Goal: Information Seeking & Learning: Learn about a topic

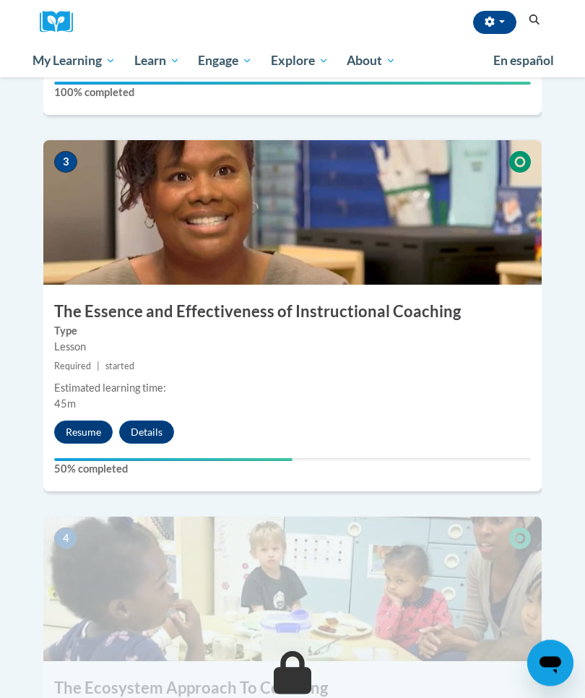
scroll to position [1095, 0]
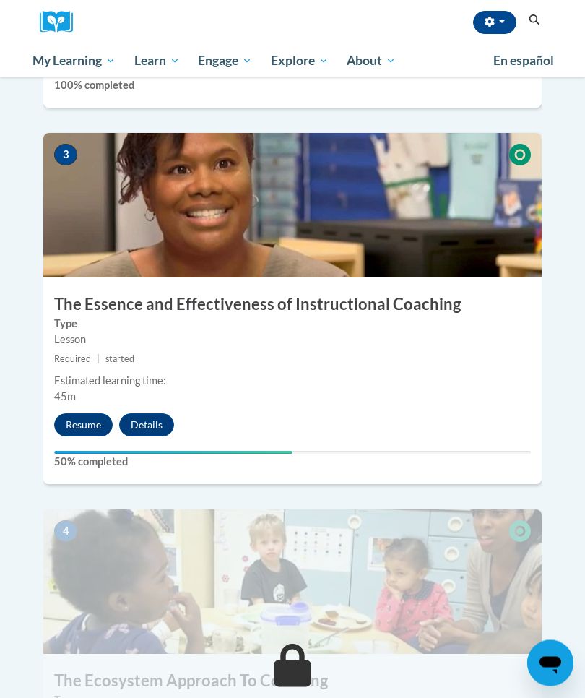
click at [87, 414] on button "Resume" at bounding box center [83, 425] width 59 height 23
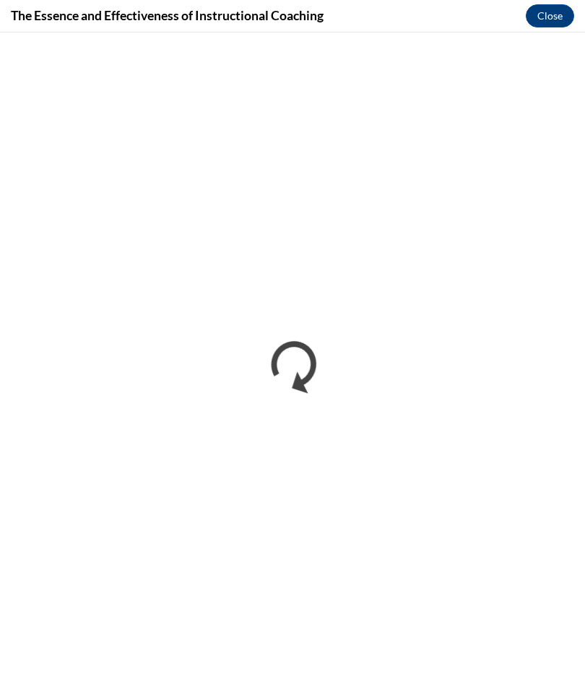
scroll to position [0, 0]
click at [553, 25] on button "Close" at bounding box center [550, 15] width 48 height 23
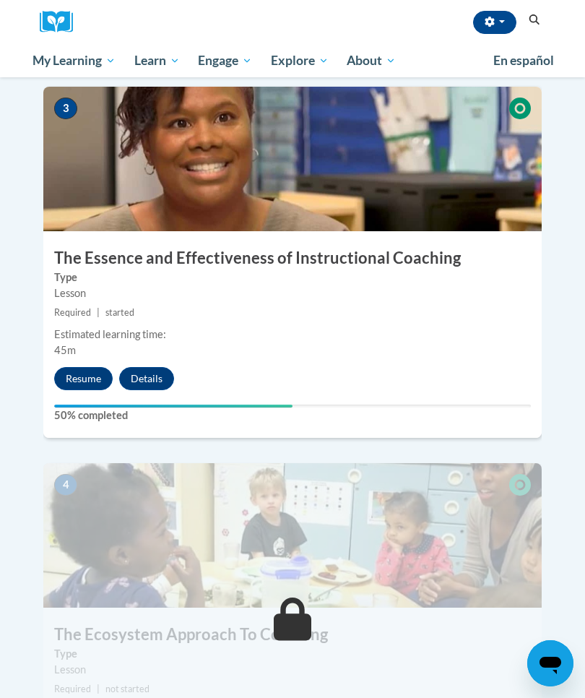
scroll to position [1146, 0]
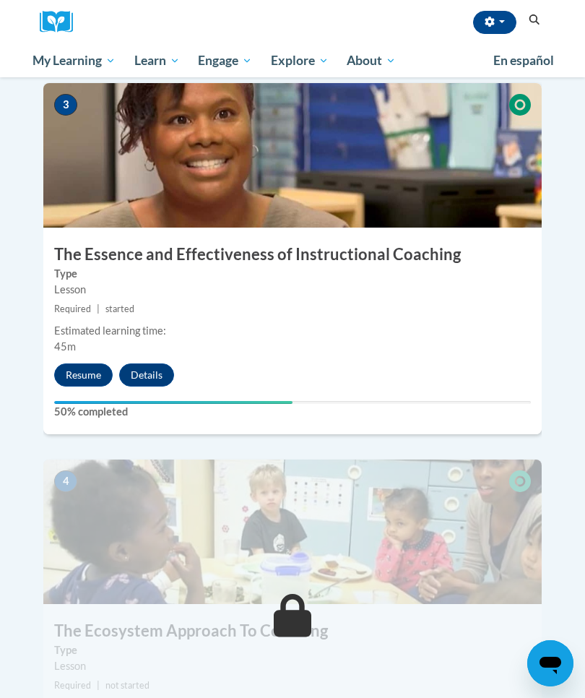
click at [83, 363] on button "Resume" at bounding box center [83, 374] width 59 height 23
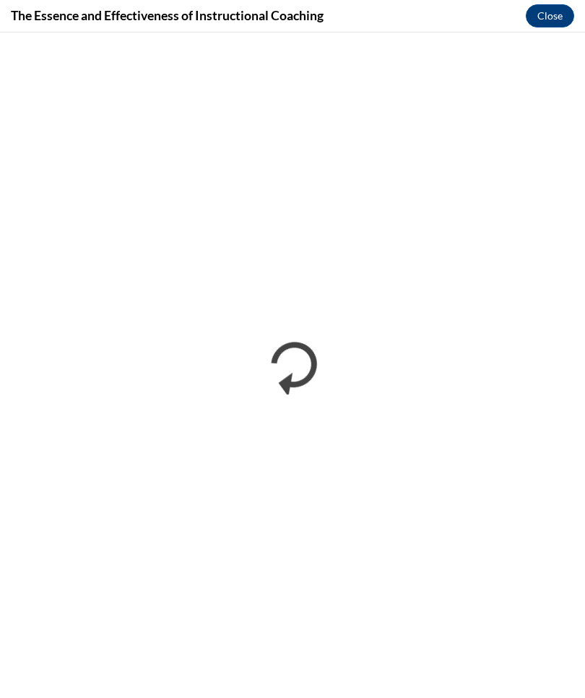
scroll to position [1145, 0]
